Goal: Task Accomplishment & Management: Complete application form

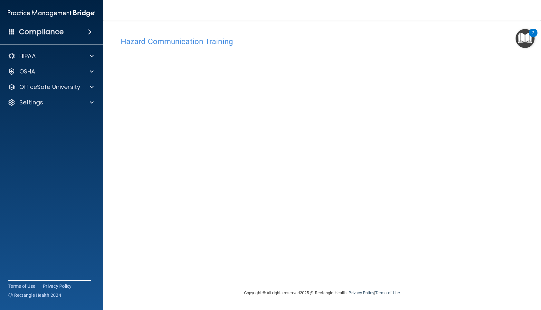
click at [492, 85] on div "Hazard Communication Training This course doesn’t expire until . Are you sure y…" at bounding box center [322, 160] width 412 height 255
click at [85, 71] on div at bounding box center [91, 72] width 16 height 8
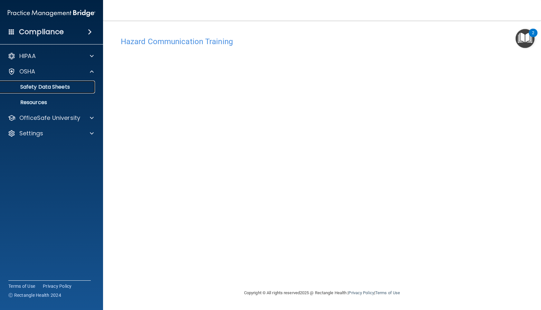
click at [69, 86] on p "Safety Data Sheets" at bounding box center [48, 87] width 88 height 6
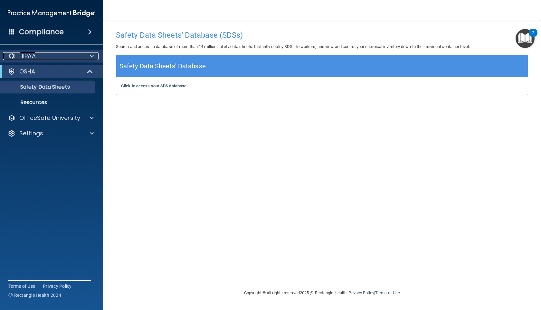
click at [72, 60] on div "HIPAA" at bounding box center [43, 56] width 80 height 8
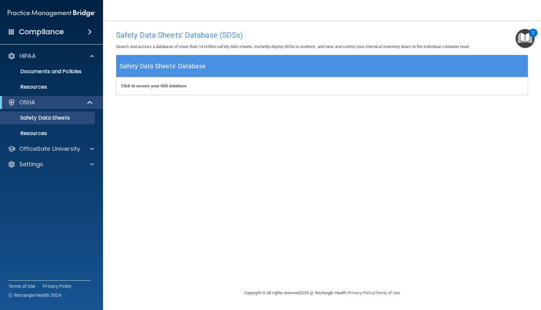
click at [88, 33] on span at bounding box center [90, 32] width 4 height 8
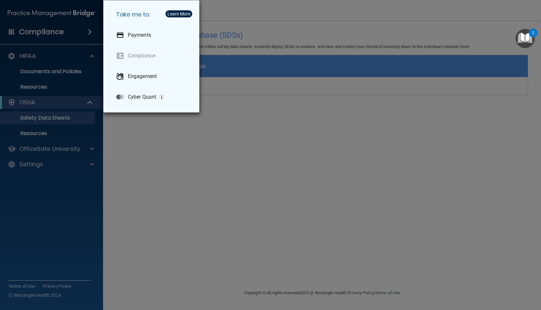
click at [81, 27] on div "Take me to: Payments Compliance Engagement Cyber Quant" at bounding box center [270, 155] width 541 height 310
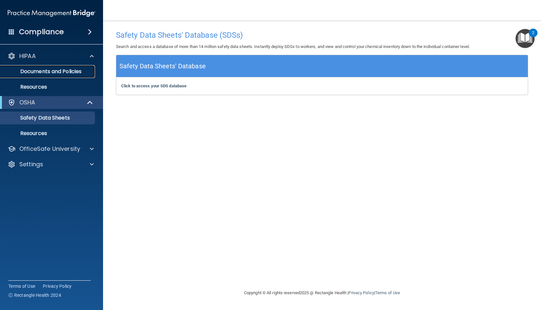
click at [62, 72] on p "Documents and Policies" at bounding box center [48, 71] width 88 height 6
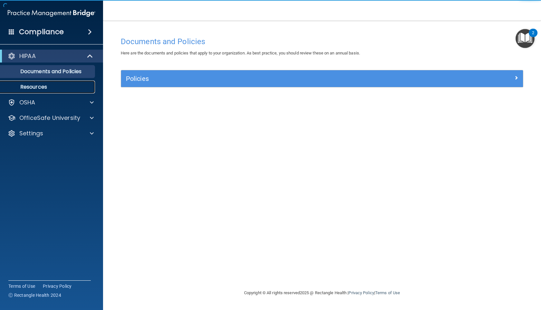
click at [52, 86] on p "Resources" at bounding box center [48, 87] width 88 height 6
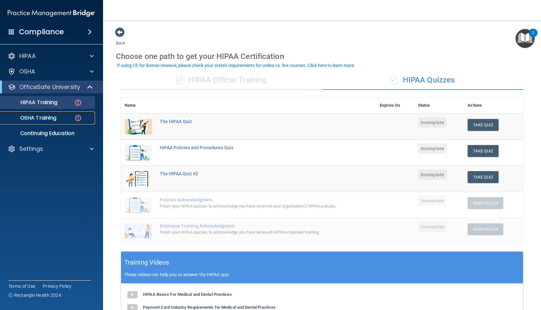
click at [76, 120] on img at bounding box center [78, 118] width 8 height 8
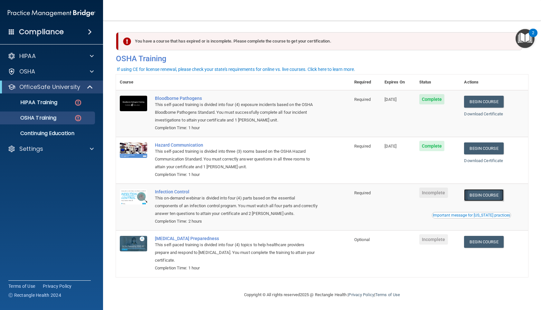
click at [494, 198] on link "Begin Course" at bounding box center [483, 195] width 39 height 12
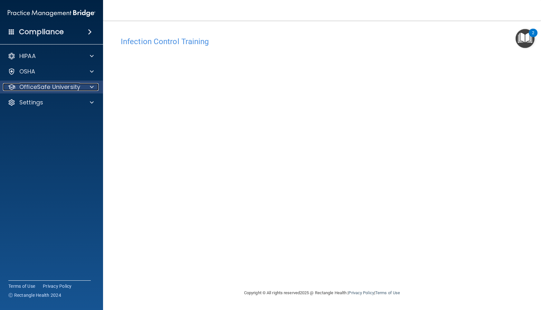
click at [89, 86] on div at bounding box center [91, 87] width 16 height 8
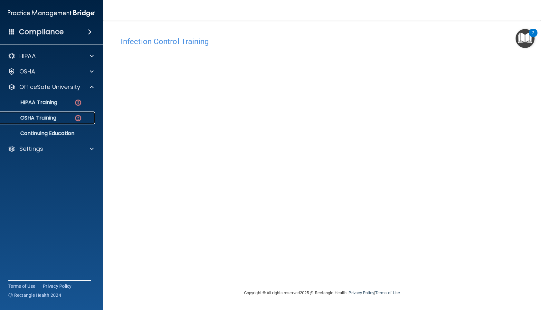
click at [74, 119] on div "OSHA Training" at bounding box center [48, 118] width 88 height 6
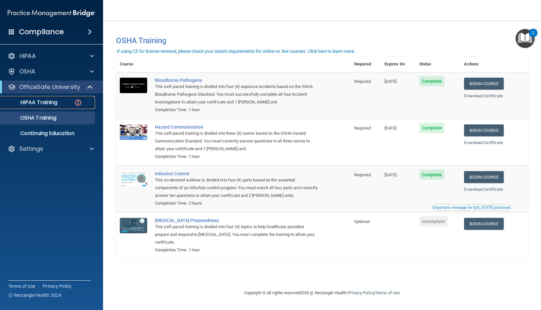
click at [72, 103] on div "HIPAA Training" at bounding box center [48, 102] width 88 height 6
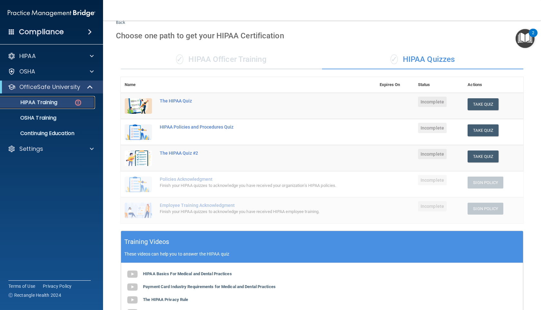
scroll to position [19, 0]
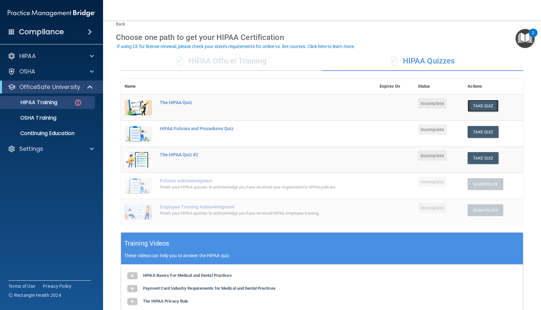
click at [476, 104] on button "Take Quiz" at bounding box center [483, 106] width 31 height 12
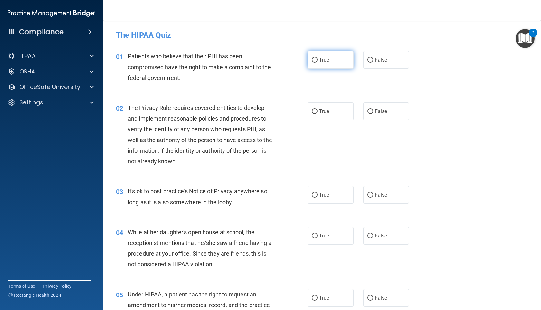
click at [345, 51] on label "True" at bounding box center [331, 60] width 46 height 18
click at [318, 58] on input "True" at bounding box center [315, 60] width 6 height 5
radio input "true"
click at [330, 106] on label "True" at bounding box center [331, 111] width 46 height 18
click at [318, 109] on input "True" at bounding box center [315, 111] width 6 height 5
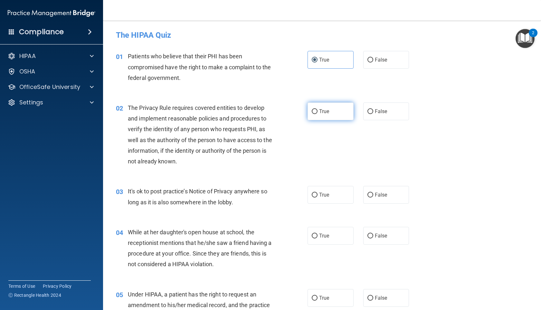
radio input "true"
click at [380, 197] on span "False" at bounding box center [381, 195] width 13 height 6
click at [373, 197] on input "False" at bounding box center [370, 195] width 6 height 5
radio input "true"
click at [377, 229] on label "False" at bounding box center [386, 236] width 46 height 18
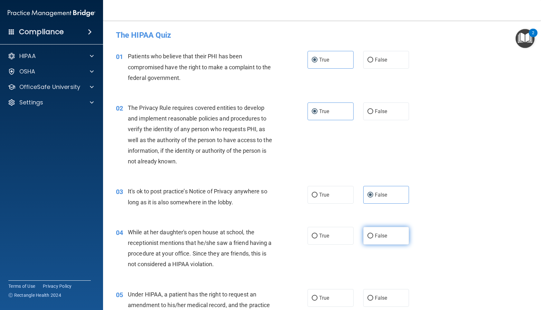
click at [373, 233] on input "False" at bounding box center [370, 235] width 6 height 5
radio input "true"
click at [372, 298] on input "False" at bounding box center [370, 298] width 6 height 5
radio input "true"
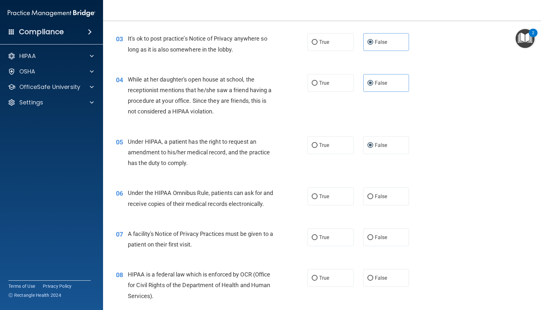
scroll to position [155, 0]
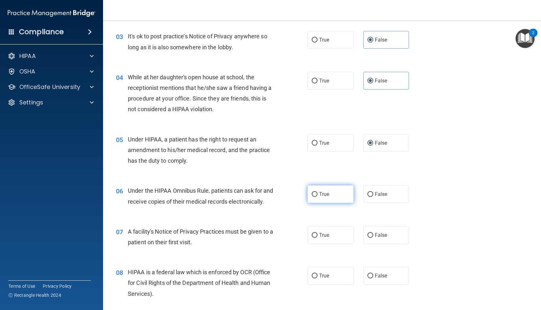
click at [327, 190] on label "True" at bounding box center [331, 194] width 46 height 18
click at [318, 192] on input "True" at bounding box center [315, 194] width 6 height 5
radio input "true"
click at [311, 244] on label "True" at bounding box center [331, 235] width 46 height 18
click at [312, 238] on input "True" at bounding box center [315, 235] width 6 height 5
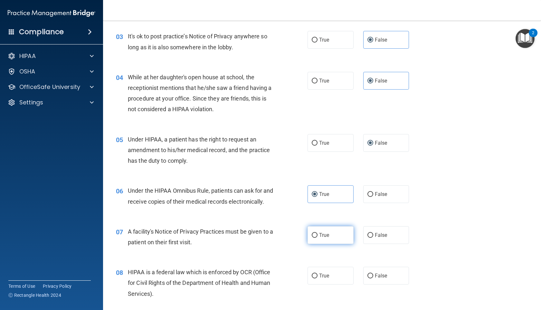
radio input "true"
click at [320, 284] on label "True" at bounding box center [331, 276] width 46 height 18
click at [318, 278] on input "True" at bounding box center [315, 275] width 6 height 5
radio input "true"
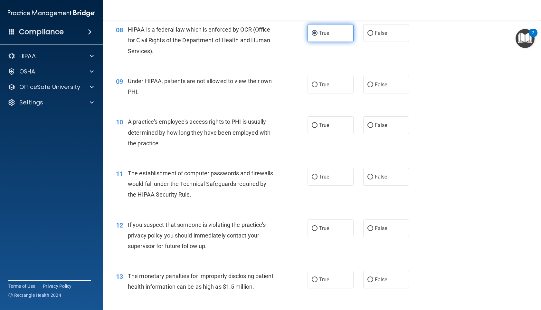
scroll to position [399, 0]
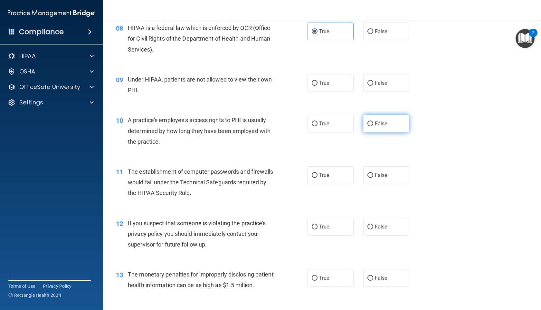
click at [376, 127] on span "False" at bounding box center [381, 123] width 13 height 6
click at [373, 126] on input "False" at bounding box center [370, 123] width 6 height 5
radio input "true"
click at [323, 182] on label "True" at bounding box center [331, 175] width 46 height 18
click at [318, 178] on input "True" at bounding box center [315, 175] width 6 height 5
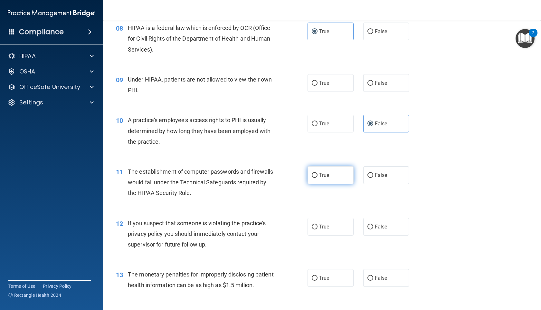
radio input "true"
click at [322, 232] on label "True" at bounding box center [331, 227] width 46 height 18
click at [318, 229] on input "True" at bounding box center [315, 226] width 6 height 5
radio input "true"
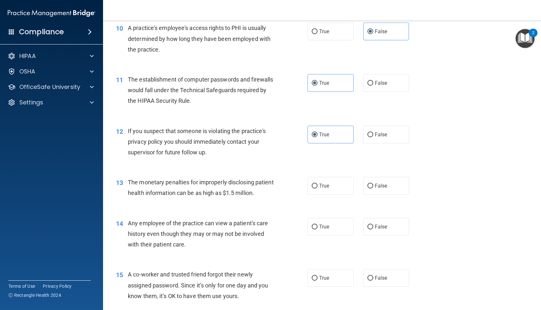
scroll to position [494, 0]
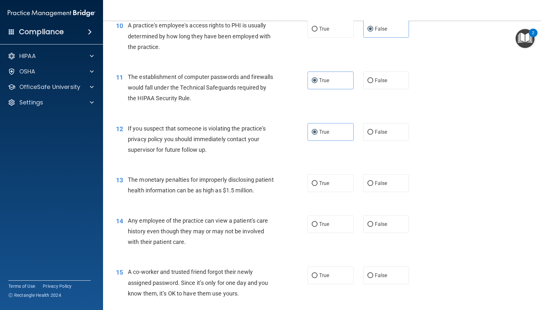
click at [387, 184] on div "13 The monetary penalties for improperly disclosing patient health information …" at bounding box center [322, 186] width 422 height 41
click at [387, 192] on label "False" at bounding box center [386, 183] width 46 height 18
click at [373, 186] on input "False" at bounding box center [370, 183] width 6 height 5
radio input "true"
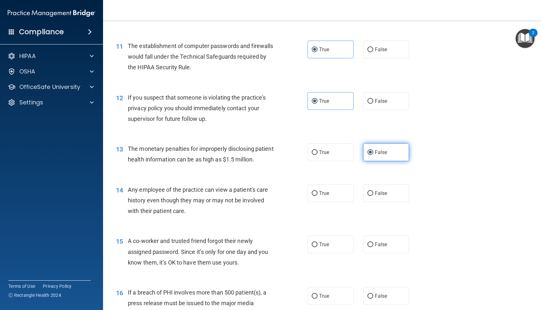
scroll to position [525, 0]
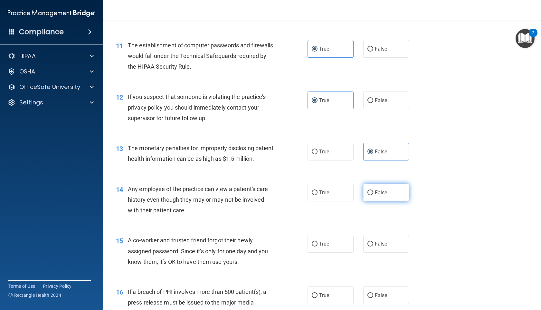
click at [375, 195] on span "False" at bounding box center [381, 192] width 13 height 6
click at [373, 195] on input "False" at bounding box center [370, 192] width 6 height 5
radio input "true"
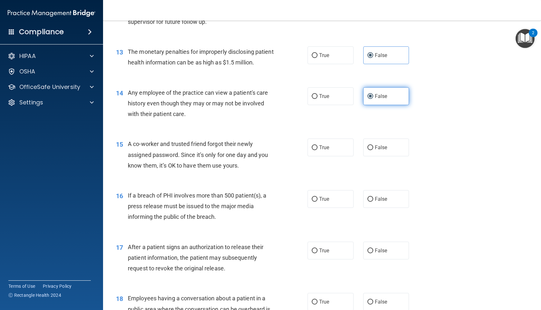
scroll to position [625, 0]
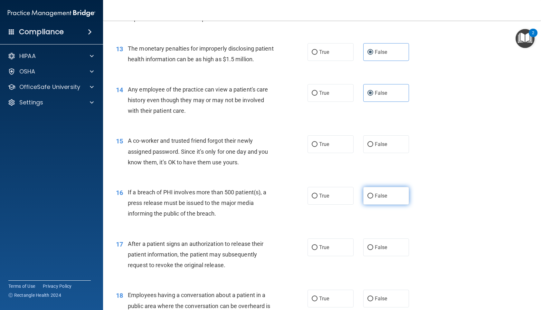
click at [371, 204] on label "False" at bounding box center [386, 196] width 46 height 18
click at [371, 198] on input "False" at bounding box center [370, 196] width 6 height 5
radio input "true"
click at [332, 259] on div "17 After a patient signs an authorization to release their patient information,…" at bounding box center [322, 256] width 422 height 52
click at [330, 256] on label "True" at bounding box center [331, 247] width 46 height 18
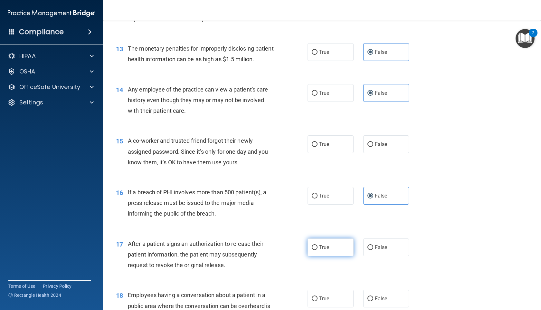
click at [318, 250] on input "True" at bounding box center [315, 247] width 6 height 5
radio input "true"
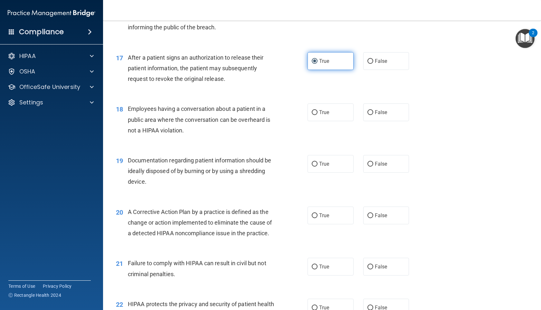
scroll to position [816, 0]
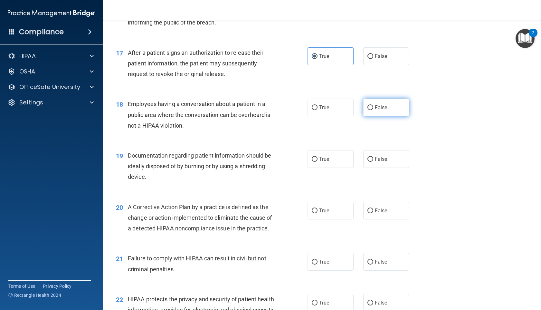
click at [377, 116] on label "False" at bounding box center [386, 108] width 46 height 18
click at [373, 110] on input "False" at bounding box center [370, 107] width 6 height 5
radio input "true"
click at [332, 168] on label "True" at bounding box center [331, 159] width 46 height 18
click at [318, 162] on input "True" at bounding box center [315, 159] width 6 height 5
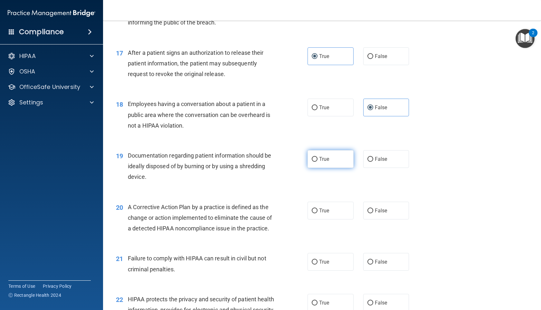
radio input "true"
click at [351, 219] on label "True" at bounding box center [331, 211] width 46 height 18
click at [318, 213] on input "True" at bounding box center [315, 210] width 6 height 5
radio input "true"
click at [382, 270] on label "False" at bounding box center [386, 262] width 46 height 18
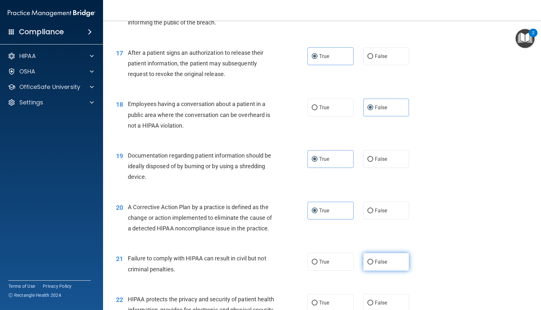
click at [373, 264] on input "False" at bounding box center [370, 262] width 6 height 5
radio input "true"
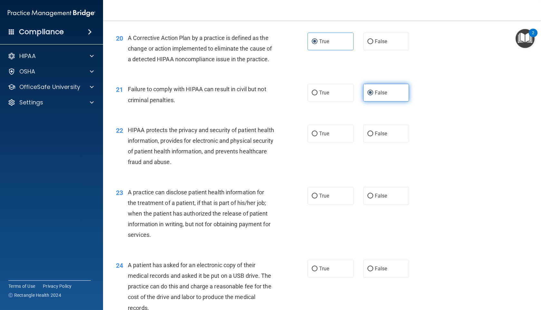
scroll to position [986, 0]
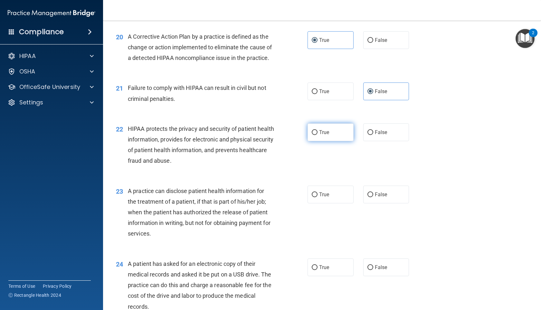
click at [329, 141] on label "True" at bounding box center [331, 132] width 46 height 18
click at [318, 135] on input "True" at bounding box center [315, 132] width 6 height 5
radio input "true"
click at [372, 203] on label "False" at bounding box center [386, 194] width 46 height 18
click at [372, 197] on input "False" at bounding box center [370, 194] width 6 height 5
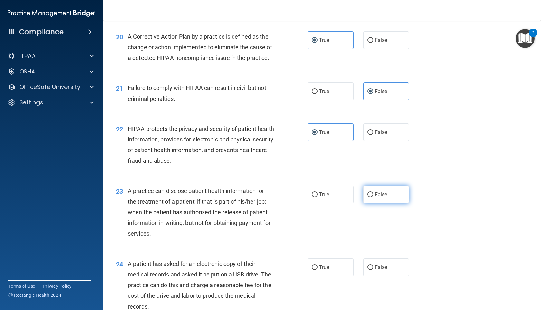
radio input "true"
click at [374, 203] on label "False" at bounding box center [386, 194] width 46 height 18
click at [373, 197] on input "False" at bounding box center [370, 194] width 6 height 5
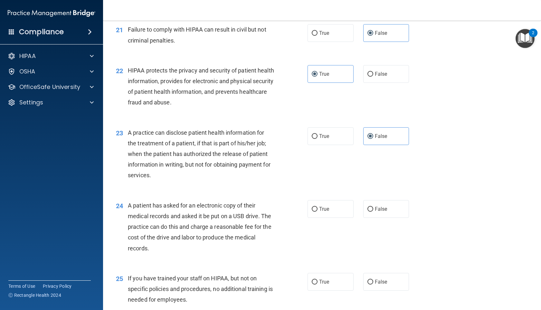
scroll to position [1050, 0]
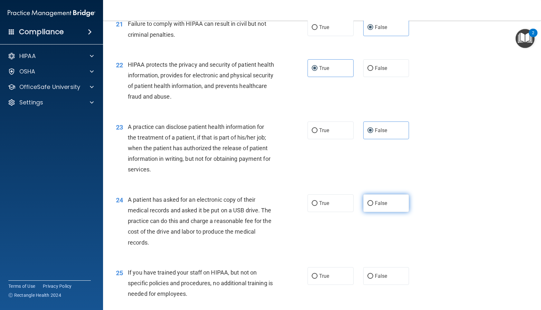
click at [368, 206] on input "False" at bounding box center [370, 203] width 6 height 5
radio input "true"
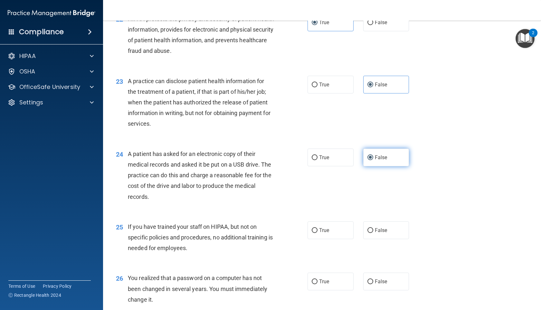
scroll to position [1098, 0]
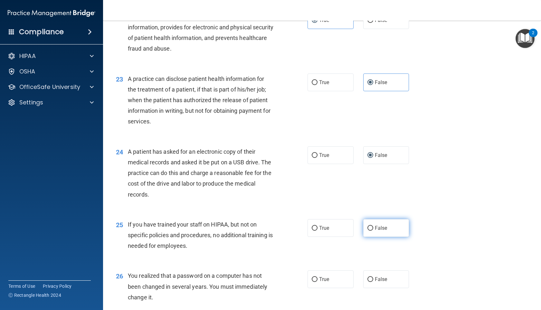
click at [372, 237] on label "False" at bounding box center [386, 228] width 46 height 18
click at [372, 231] on input "False" at bounding box center [370, 228] width 6 height 5
radio input "true"
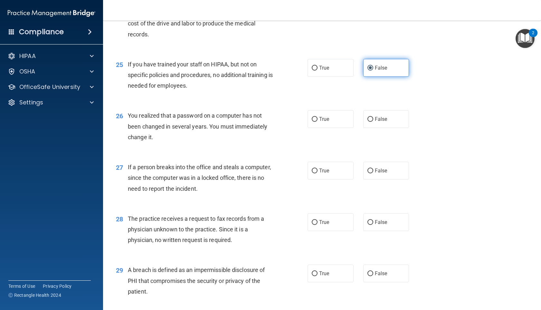
scroll to position [1259, 0]
click at [318, 127] on label "True" at bounding box center [331, 118] width 46 height 18
click at [318, 121] on input "True" at bounding box center [315, 118] width 6 height 5
radio input "true"
click at [368, 178] on label "False" at bounding box center [386, 170] width 46 height 18
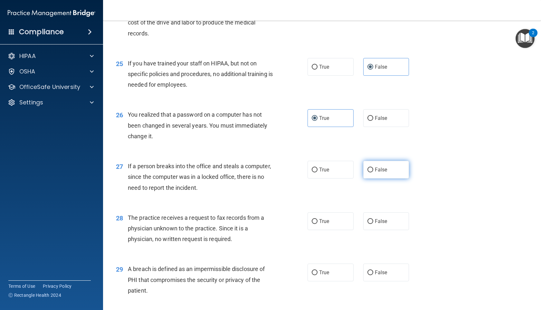
click at [368, 172] on input "False" at bounding box center [370, 169] width 6 height 5
radio input "true"
click at [373, 230] on label "False" at bounding box center [386, 221] width 46 height 18
click at [373, 224] on input "False" at bounding box center [370, 221] width 6 height 5
radio input "true"
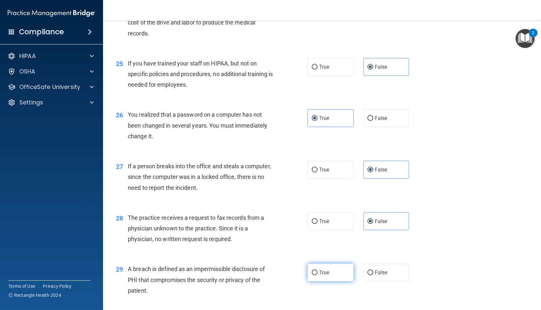
click at [336, 281] on label "True" at bounding box center [331, 272] width 46 height 18
click at [318, 275] on input "True" at bounding box center [315, 272] width 6 height 5
radio input "true"
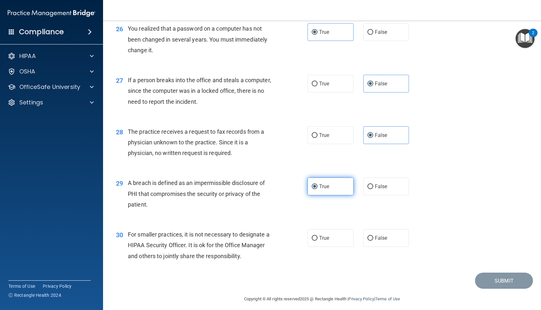
scroll to position [1371, 0]
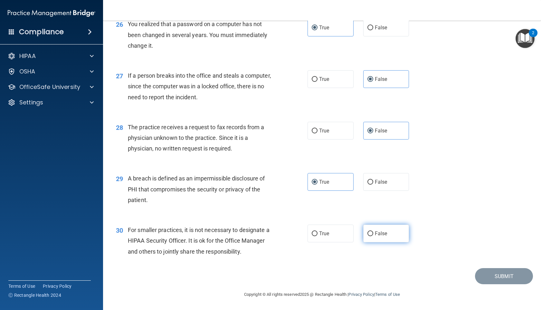
click at [375, 229] on label "False" at bounding box center [386, 233] width 46 height 18
click at [373, 231] on input "False" at bounding box center [370, 233] width 6 height 5
radio input "true"
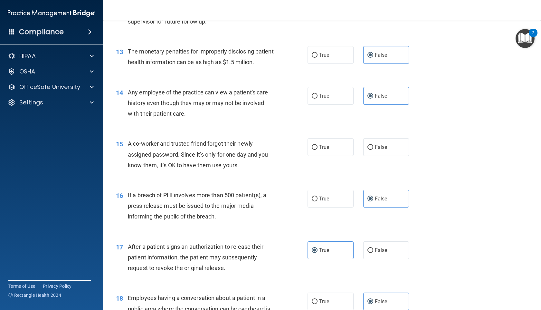
scroll to position [626, 0]
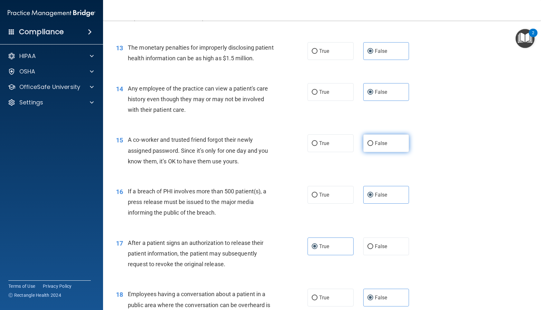
click at [401, 152] on label "False" at bounding box center [386, 143] width 46 height 18
click at [373, 146] on input "False" at bounding box center [370, 143] width 6 height 5
radio input "true"
click at [325, 204] on label "True" at bounding box center [331, 195] width 46 height 18
click at [318, 197] on input "True" at bounding box center [315, 195] width 6 height 5
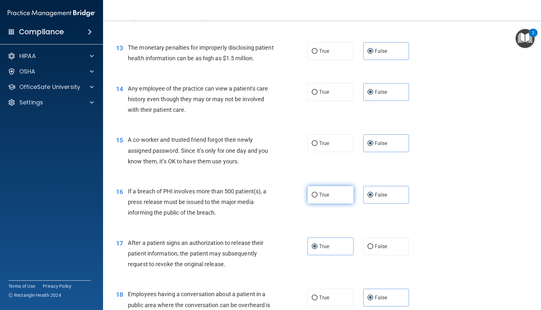
radio input "true"
radio input "false"
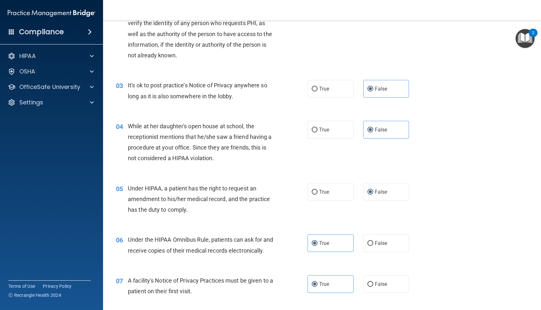
scroll to position [0, 0]
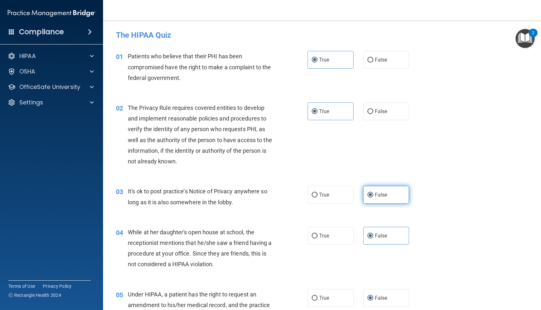
click at [384, 192] on span "False" at bounding box center [381, 195] width 13 height 6
click at [373, 193] on input "False" at bounding box center [370, 195] width 6 height 5
click at [333, 107] on label "True" at bounding box center [331, 111] width 46 height 18
click at [318, 109] on input "True" at bounding box center [315, 111] width 6 height 5
click at [333, 61] on label "True" at bounding box center [331, 60] width 46 height 18
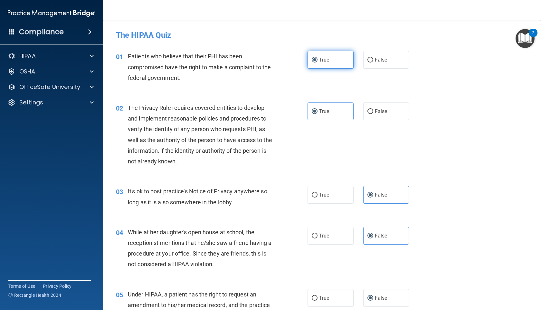
click at [318, 61] on input "True" at bounding box center [315, 60] width 6 height 5
click at [393, 231] on label "False" at bounding box center [386, 236] width 46 height 18
click at [373, 233] on input "False" at bounding box center [370, 235] width 6 height 5
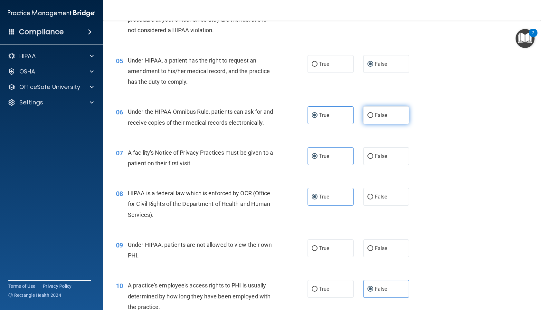
scroll to position [249, 0]
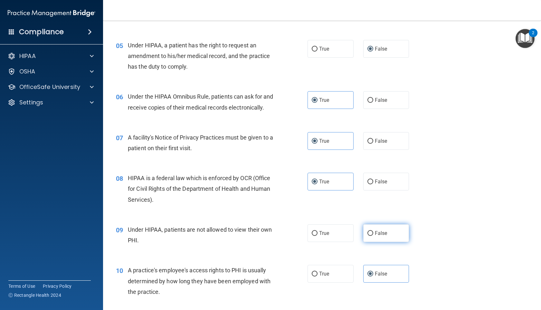
click at [379, 236] on span "False" at bounding box center [381, 233] width 13 height 6
click at [373, 236] on input "False" at bounding box center [370, 233] width 6 height 5
radio input "true"
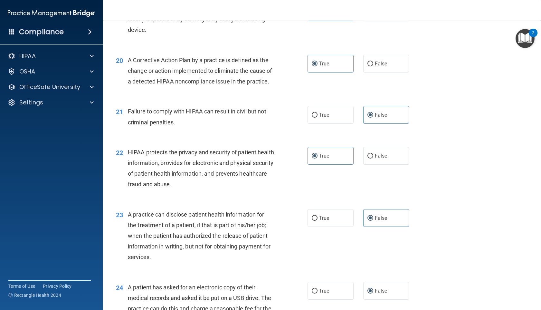
scroll to position [1371, 0]
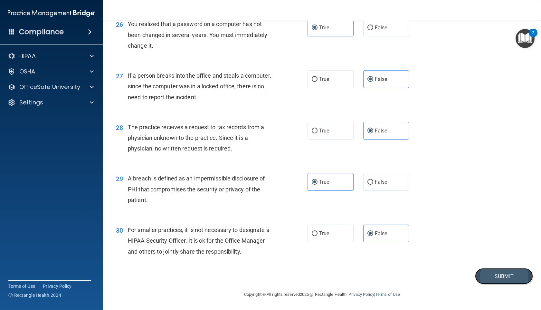
click at [488, 275] on button "Submit" at bounding box center [504, 276] width 58 height 16
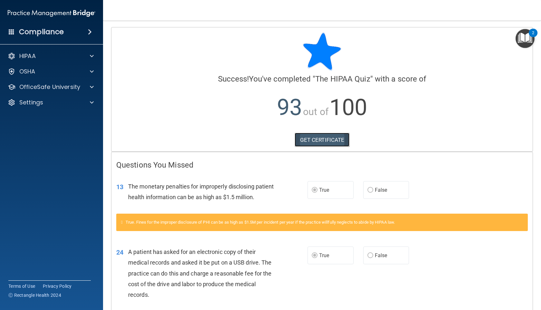
click at [322, 140] on link "GET CERTIFICATE" at bounding box center [322, 140] width 55 height 14
click at [72, 68] on div "OSHA" at bounding box center [43, 72] width 80 height 8
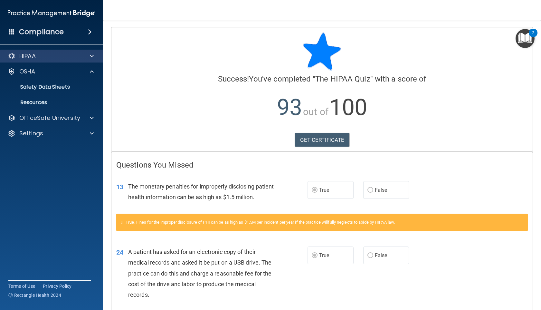
click at [64, 60] on div "HIPAA" at bounding box center [51, 56] width 103 height 13
click at [84, 59] on div at bounding box center [91, 56] width 16 height 8
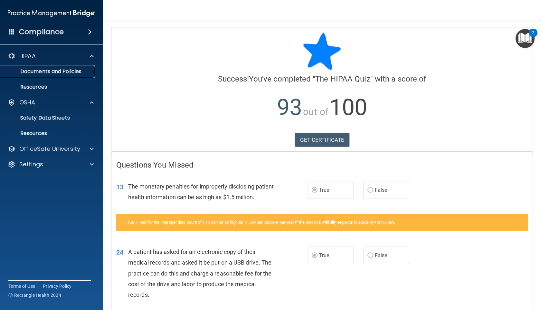
click at [57, 74] on p "Documents and Policies" at bounding box center [48, 71] width 88 height 6
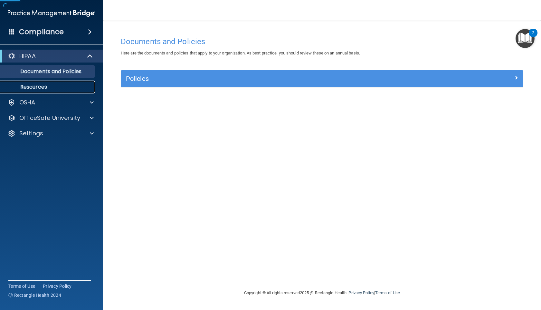
click at [51, 86] on p "Resources" at bounding box center [48, 87] width 88 height 6
